Goal: Find specific page/section: Find specific page/section

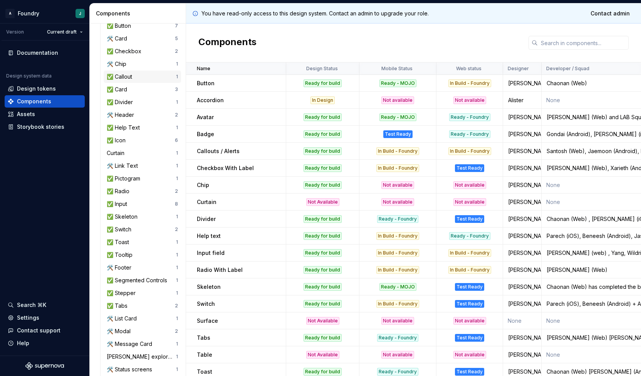
scroll to position [166, 0]
click at [134, 268] on div "🛠️ Footer" at bounding box center [121, 268] width 28 height 8
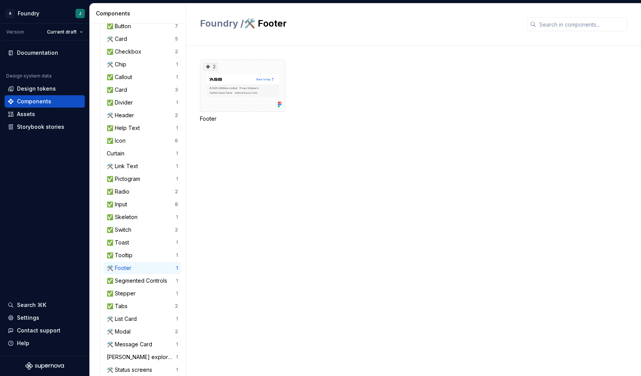
drag, startPoint x: 278, startPoint y: 250, endPoint x: 205, endPoint y: 175, distance: 105.2
click at [205, 175] on div "2 Footer" at bounding box center [420, 210] width 441 height 330
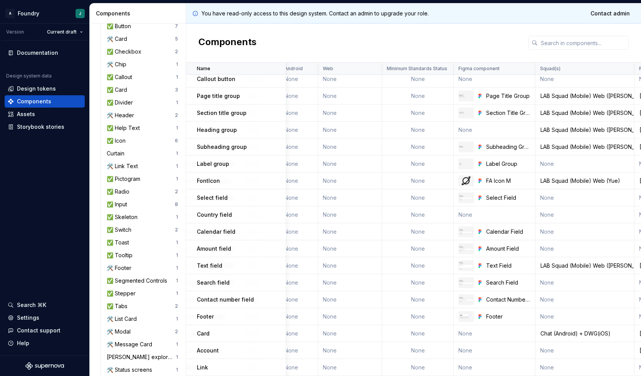
scroll to position [496, 665]
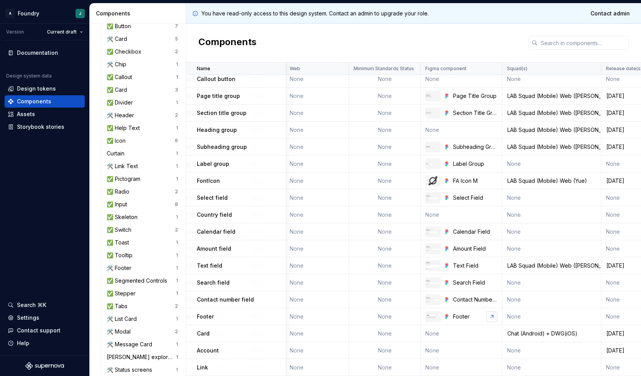
click at [491, 316] on link at bounding box center [492, 316] width 11 height 11
